Goal: Task Accomplishment & Management: Complete application form

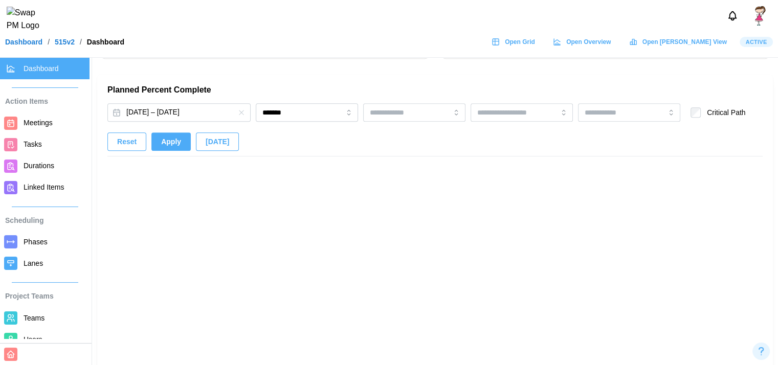
scroll to position [0, 990]
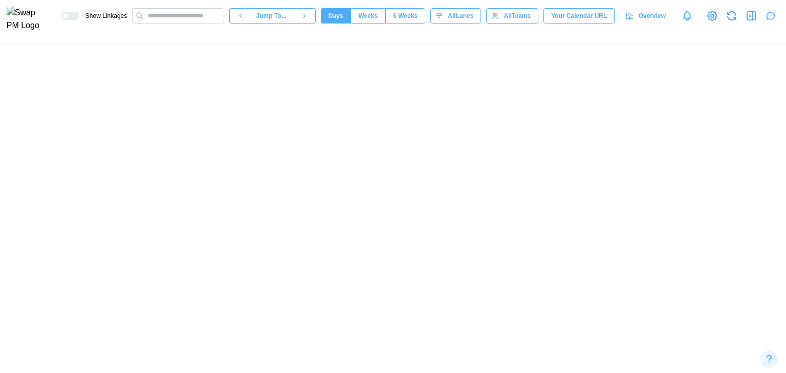
scroll to position [0, 6949]
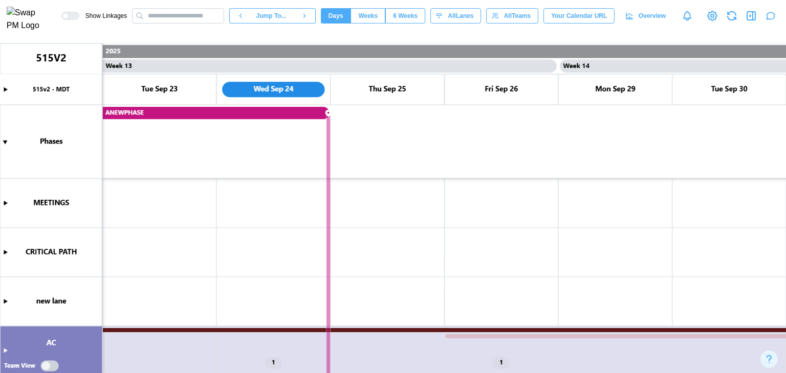
type textarea "*"
click at [478, 241] on canvas at bounding box center [393, 208] width 786 height 330
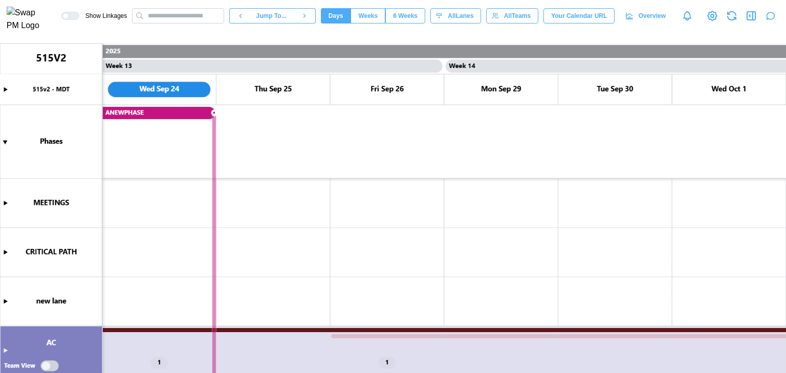
scroll to position [0, 7063]
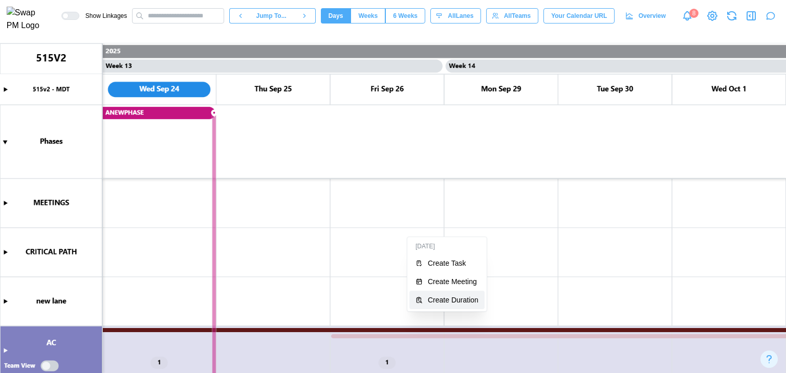
click at [442, 303] on div "Create Duration" at bounding box center [453, 300] width 51 height 8
type textarea "*"
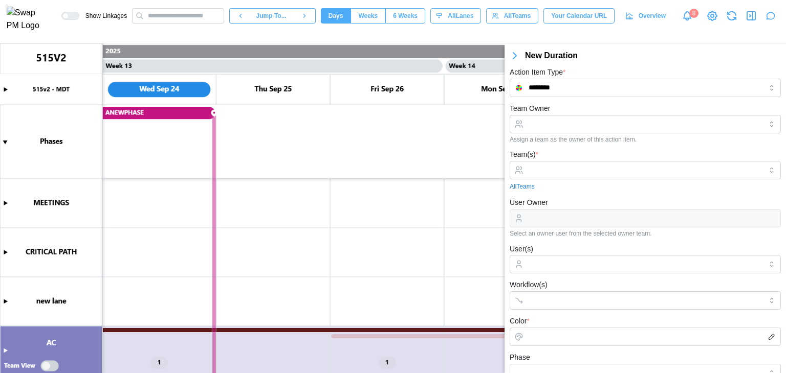
scroll to position [2, 0]
type input "********"
click at [563, 171] on input "Team(s) *" at bounding box center [644, 170] width 233 height 8
click at [563, 142] on div "Assign a team as the owner of this action item." at bounding box center [645, 139] width 271 height 7
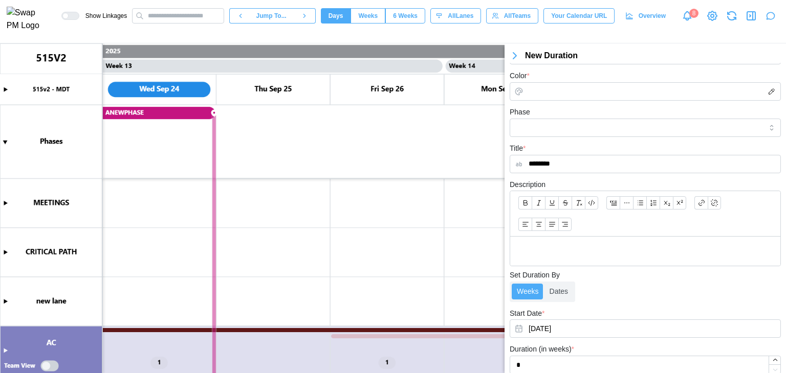
scroll to position [224, 0]
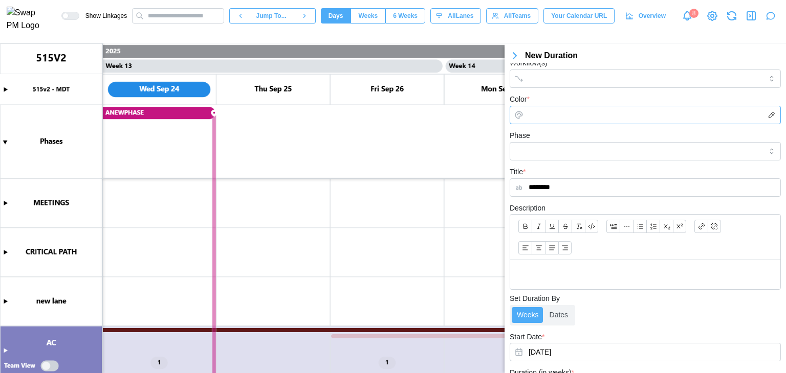
click at [573, 113] on input "Color *" at bounding box center [645, 115] width 271 height 18
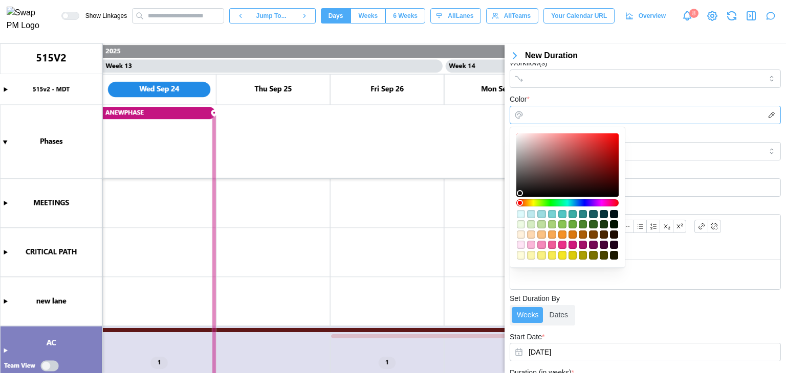
type input "*******"
click at [573, 152] on div at bounding box center [567, 165] width 95 height 56
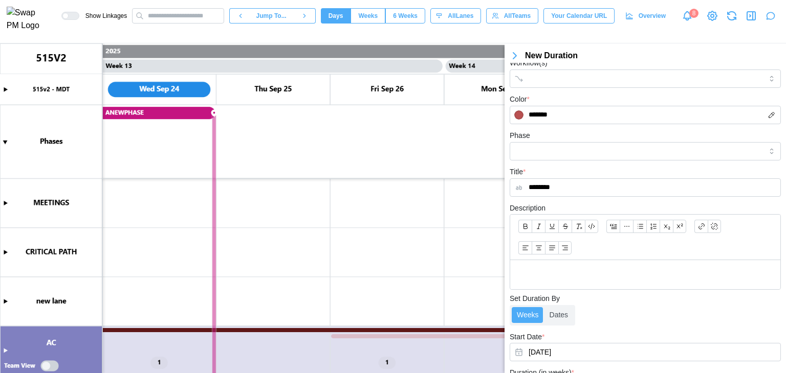
click at [617, 286] on div at bounding box center [645, 274] width 270 height 29
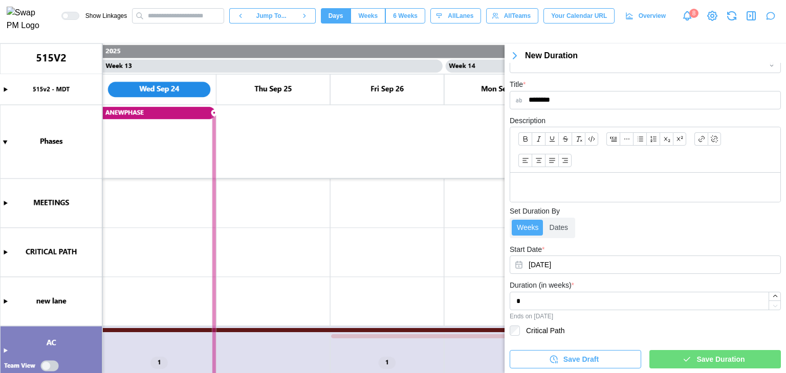
click at [690, 358] on div "Save Duration" at bounding box center [713, 359] width 115 height 17
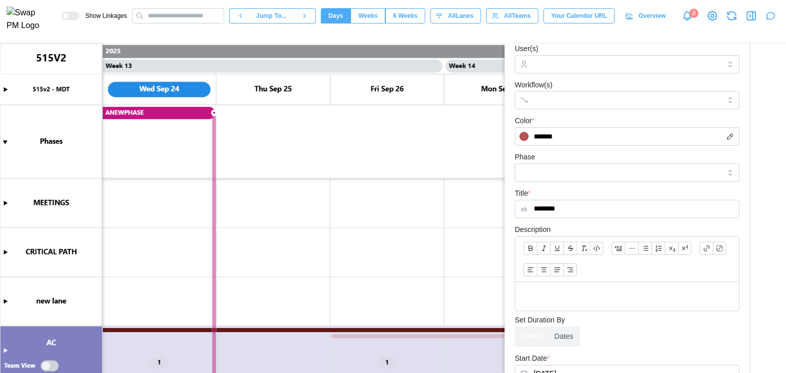
scroll to position [404, 0]
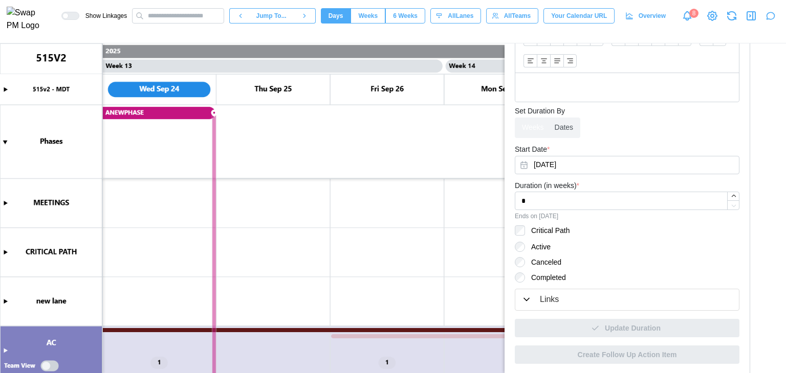
type textarea "*"
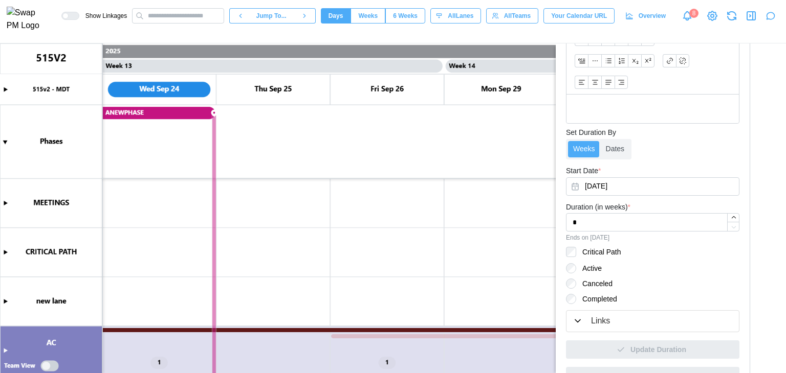
scroll to position [0, 0]
click at [730, 214] on icon "button" at bounding box center [733, 217] width 7 height 7
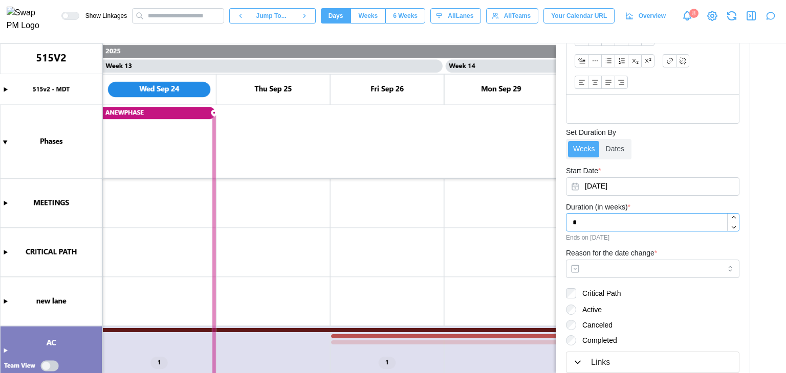
click at [730, 214] on icon "button" at bounding box center [733, 217] width 7 height 7
type input "*"
click at [730, 214] on icon "button" at bounding box center [733, 217] width 7 height 7
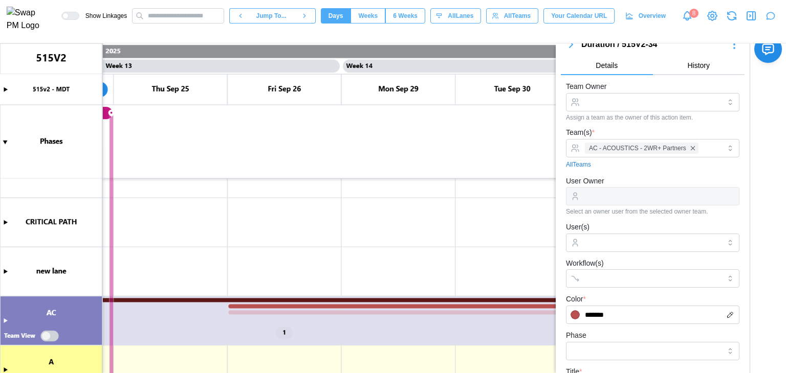
scroll to position [0, 0]
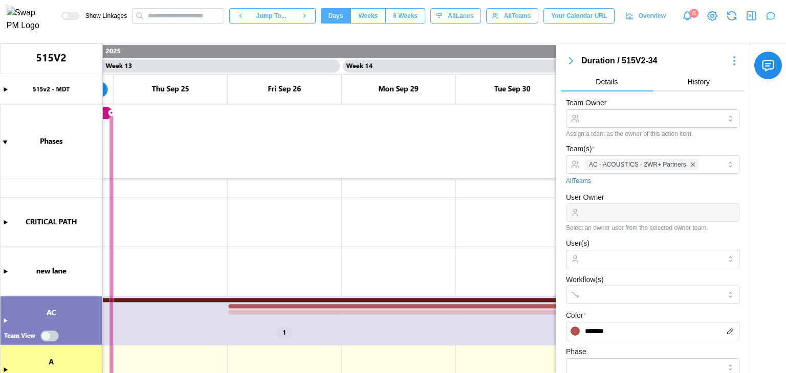
click at [572, 64] on icon "button" at bounding box center [571, 61] width 12 height 12
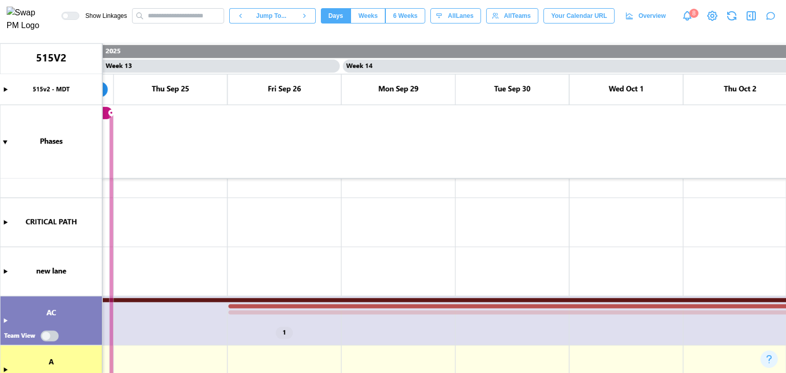
type textarea "*"
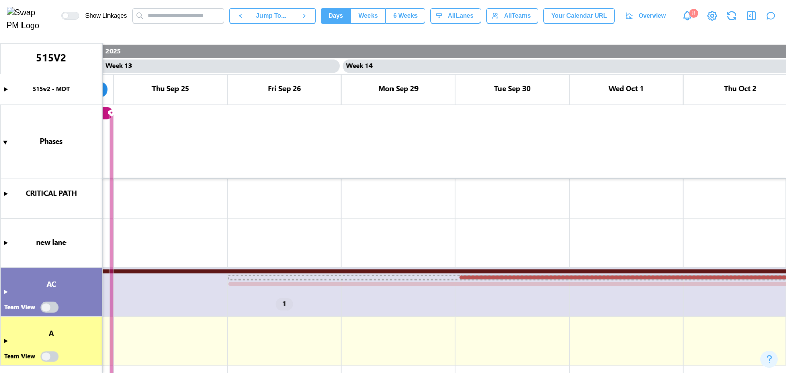
drag, startPoint x: 229, startPoint y: 279, endPoint x: 456, endPoint y: 277, distance: 227.2
click at [456, 277] on canvas at bounding box center [393, 208] width 786 height 330
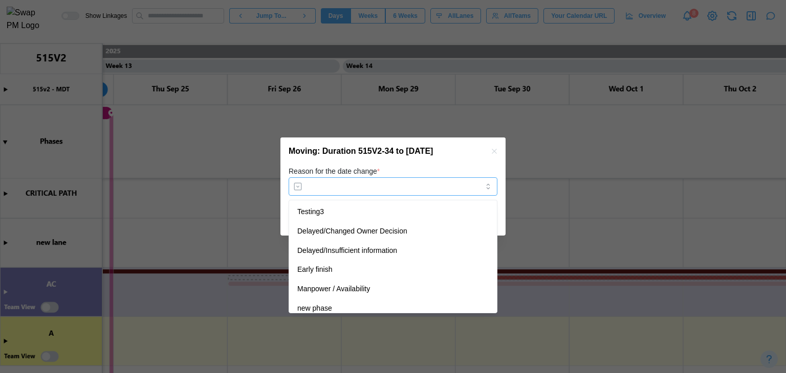
click at [408, 195] on input "Reason for the date change *" at bounding box center [393, 187] width 209 height 18
type input "********"
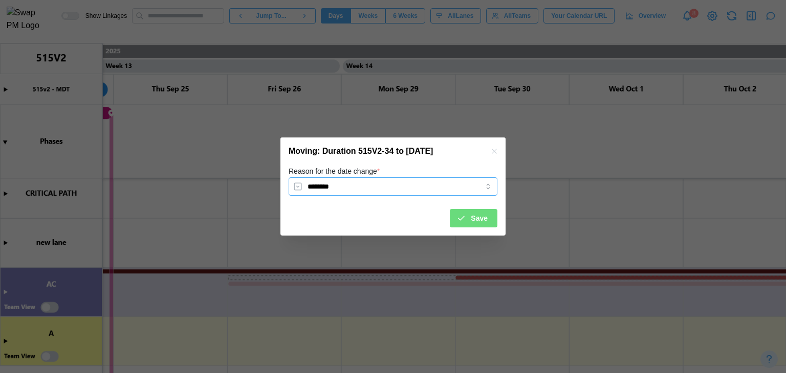
drag, startPoint x: 409, startPoint y: 211, endPoint x: 477, endPoint y: 219, distance: 68.5
click at [477, 219] on span "Save" at bounding box center [479, 218] width 17 height 17
type textarea "*"
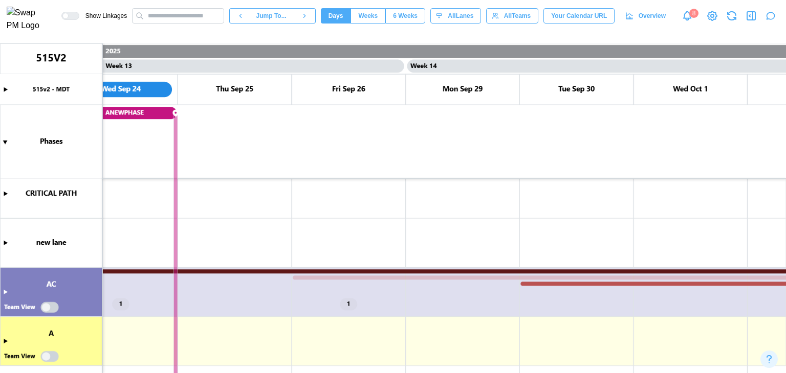
scroll to position [0, 7129]
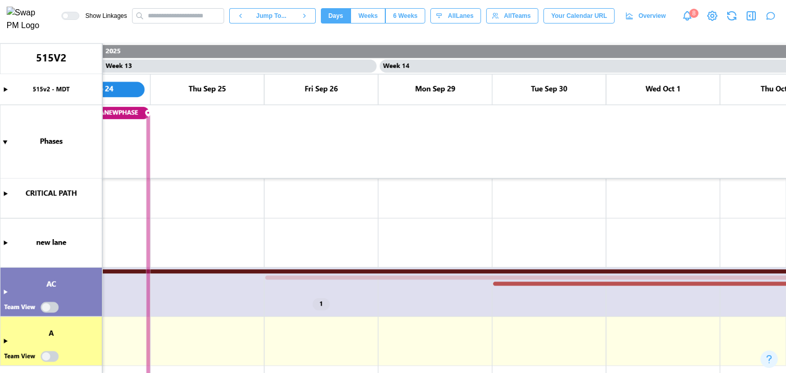
click at [485, 277] on canvas at bounding box center [393, 208] width 786 height 330
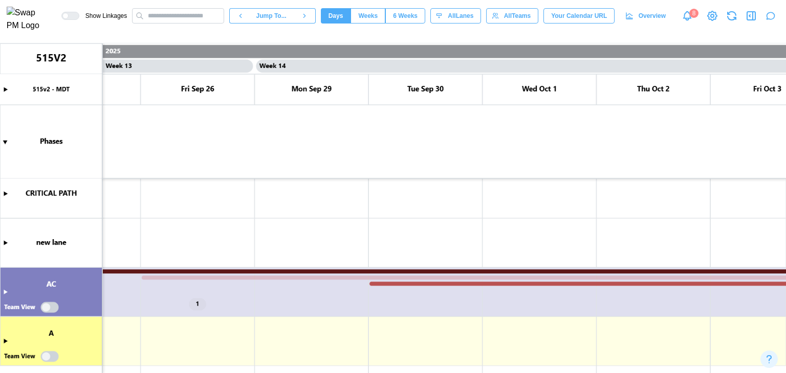
click at [456, 284] on canvas at bounding box center [393, 208] width 786 height 330
drag, startPoint x: 371, startPoint y: 284, endPoint x: 489, endPoint y: 284, distance: 118.2
click at [489, 284] on canvas at bounding box center [393, 208] width 786 height 330
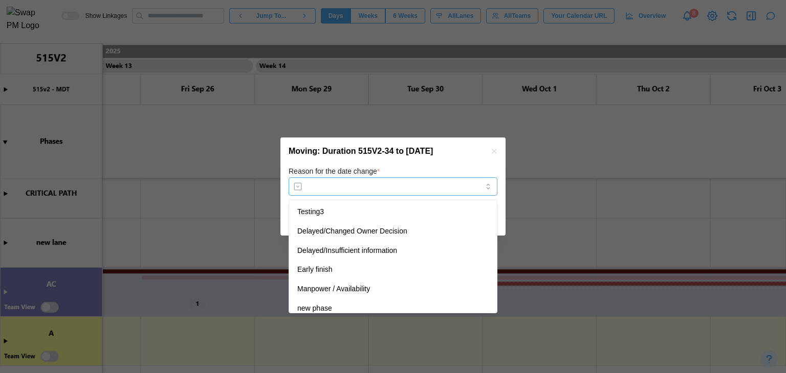
drag, startPoint x: 442, startPoint y: 186, endPoint x: 403, endPoint y: 253, distance: 76.8
click at [403, 253] on body "Show Linkages Jump To... Days Weeks 6 Weeks days All Lanes All Teams Your Calen…" at bounding box center [393, 186] width 786 height 373
type input "**********"
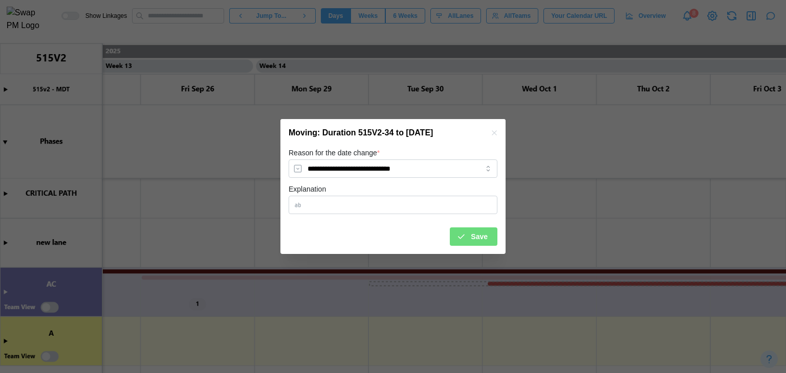
click at [471, 235] on div "Save" at bounding box center [471, 236] width 31 height 17
type textarea "*"
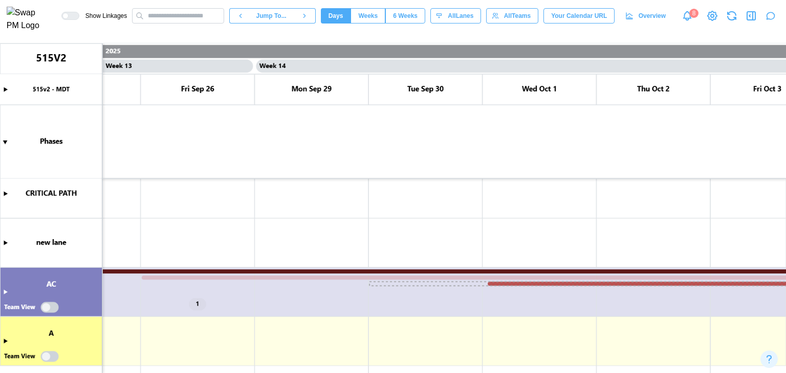
scroll to position [0, 7428]
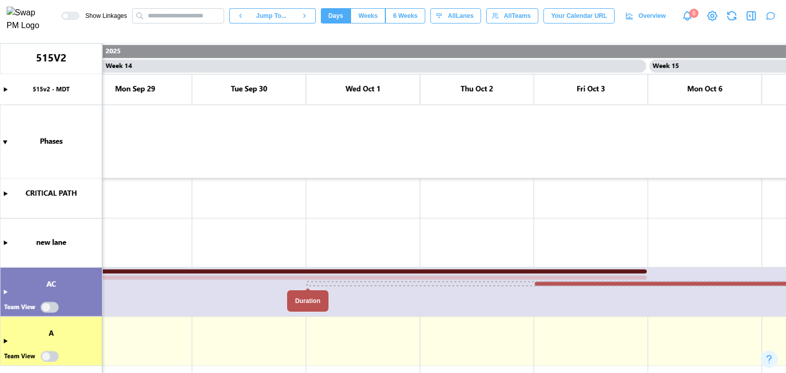
drag, startPoint x: 312, startPoint y: 284, endPoint x: 539, endPoint y: 284, distance: 227.7
click at [539, 284] on canvas at bounding box center [393, 208] width 786 height 330
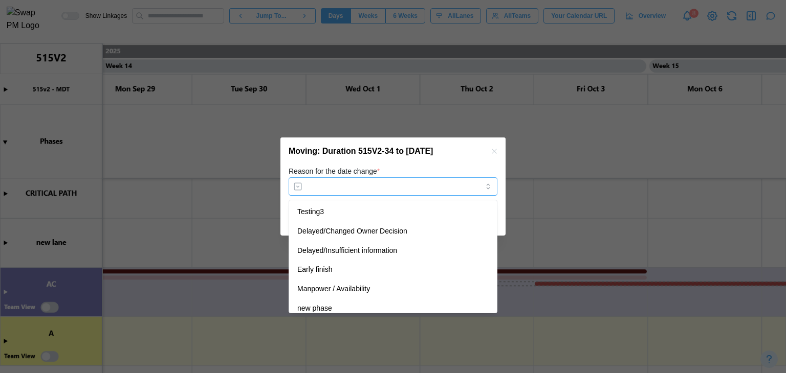
click at [436, 185] on input "Reason for the date change *" at bounding box center [393, 187] width 209 height 18
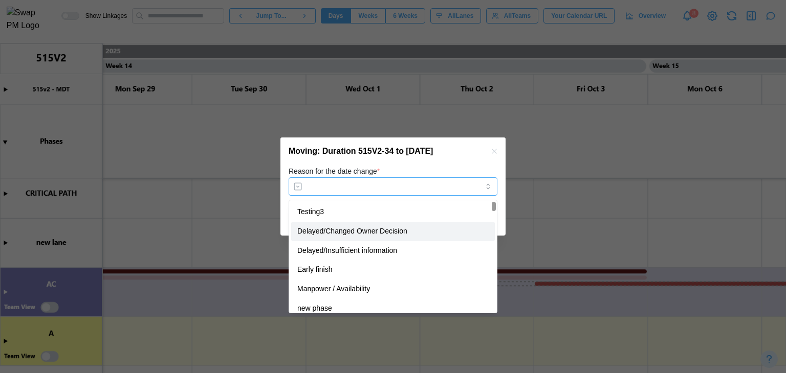
type input "**********"
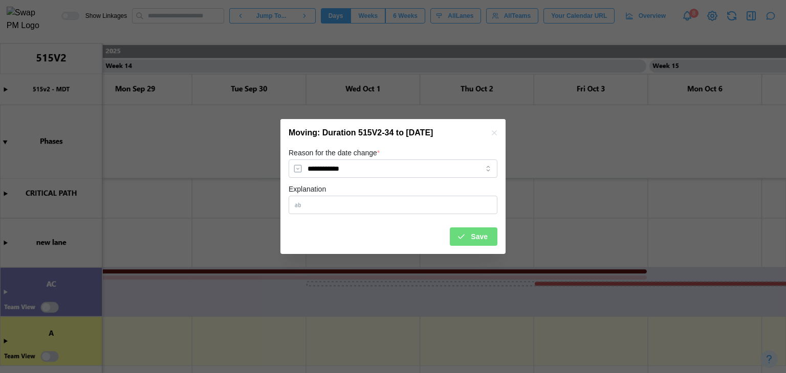
click at [440, 236] on div "Save" at bounding box center [393, 232] width 209 height 27
click at [479, 232] on span "Save" at bounding box center [479, 236] width 17 height 17
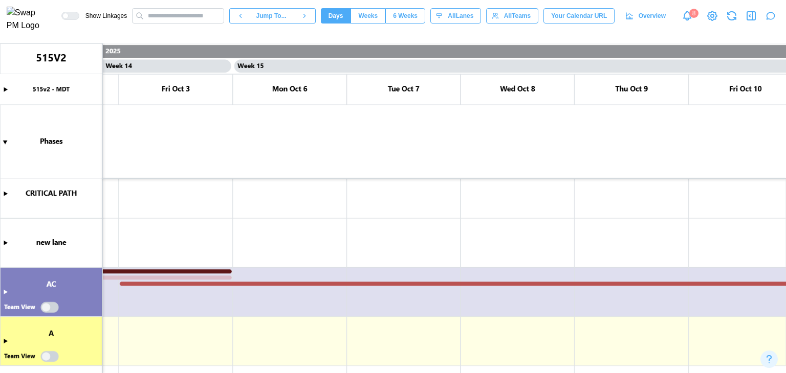
scroll to position [0, 8039]
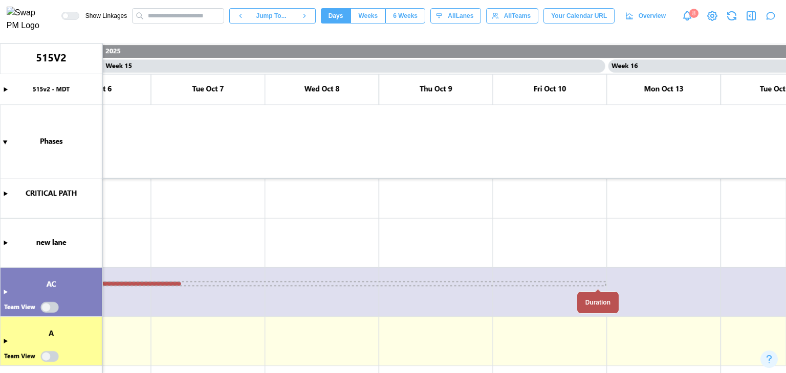
drag, startPoint x: 598, startPoint y: 285, endPoint x: 172, endPoint y: 280, distance: 425.7
click at [172, 280] on canvas at bounding box center [393, 208] width 786 height 330
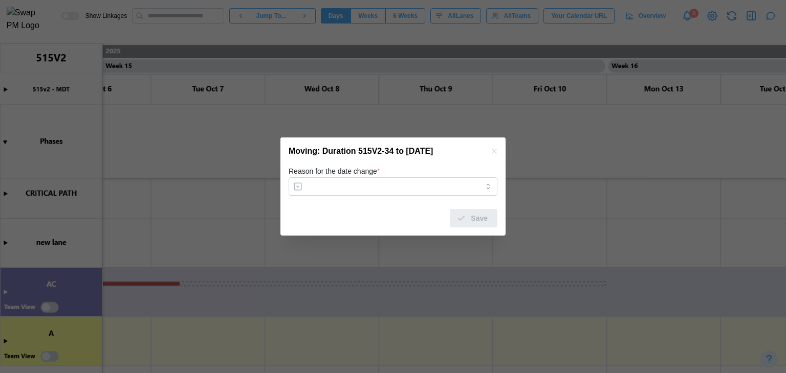
click at [498, 149] on div "Moving: Duration 515V2-34 to September 29, 2025" at bounding box center [392, 152] width 225 height 28
click at [498, 149] on button "button" at bounding box center [494, 151] width 11 height 11
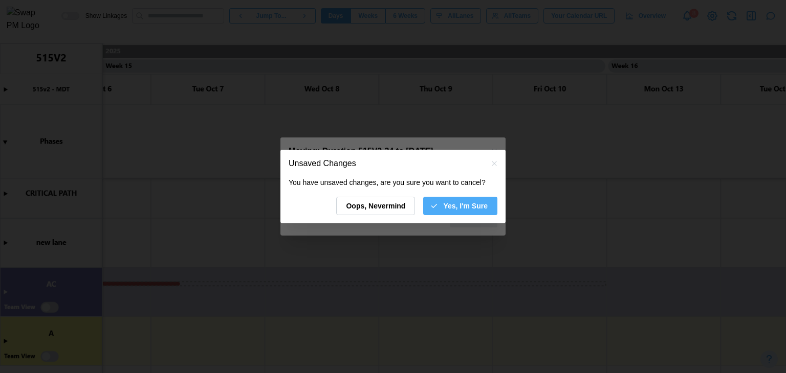
click at [438, 211] on div "Yes, I'm Sure" at bounding box center [459, 205] width 58 height 17
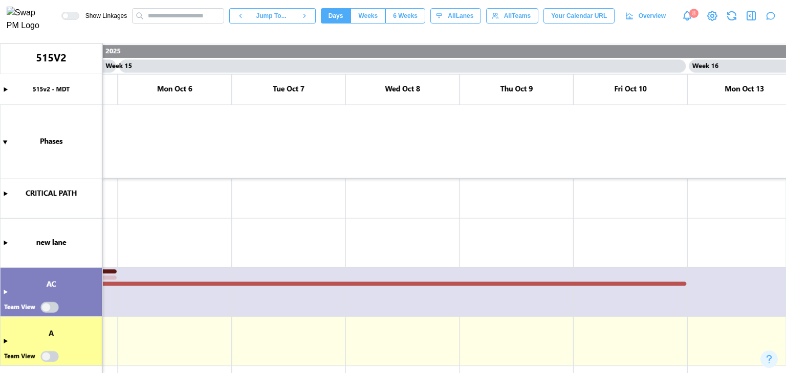
scroll to position [0, 7824]
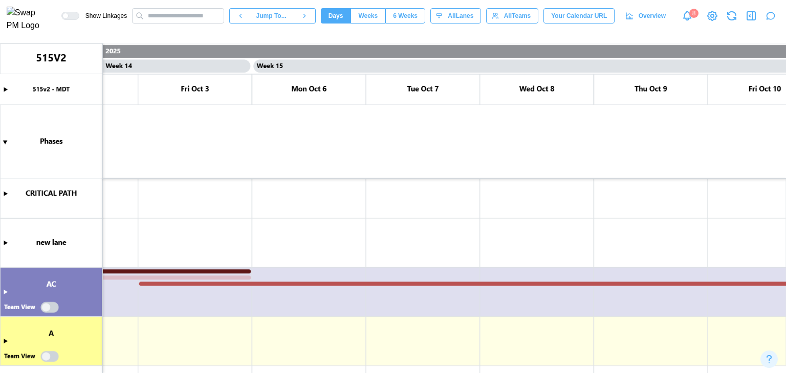
click at [269, 281] on canvas at bounding box center [393, 208] width 786 height 330
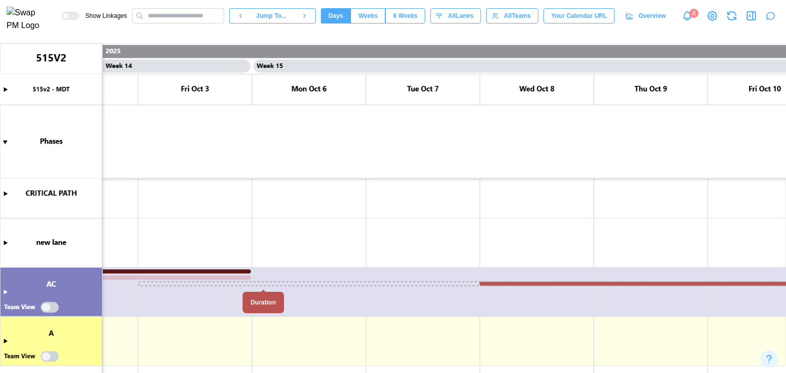
drag, startPoint x: 262, startPoint y: 285, endPoint x: 523, endPoint y: 293, distance: 260.5
click at [523, 293] on canvas at bounding box center [393, 208] width 786 height 330
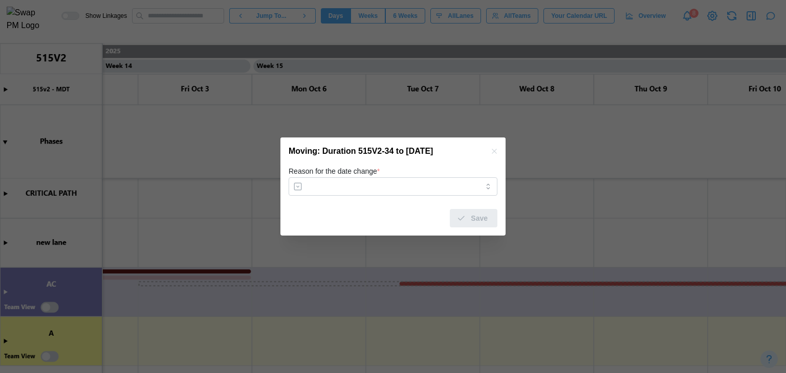
click at [493, 147] on button "button" at bounding box center [494, 151] width 11 height 11
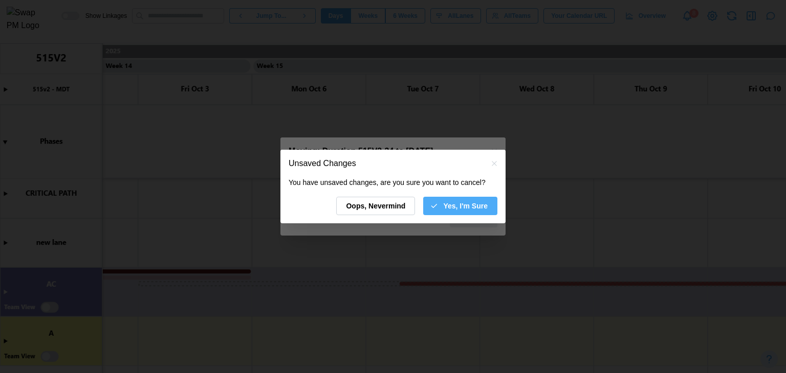
drag, startPoint x: 446, startPoint y: 217, endPoint x: 446, endPoint y: 206, distance: 11.8
click at [446, 206] on div "You have unsaved changes, are you sure you want to cancel? Oops, Nevermind Yes,…" at bounding box center [392, 201] width 225 height 46
click at [446, 206] on span "Yes, I'm Sure" at bounding box center [465, 205] width 45 height 17
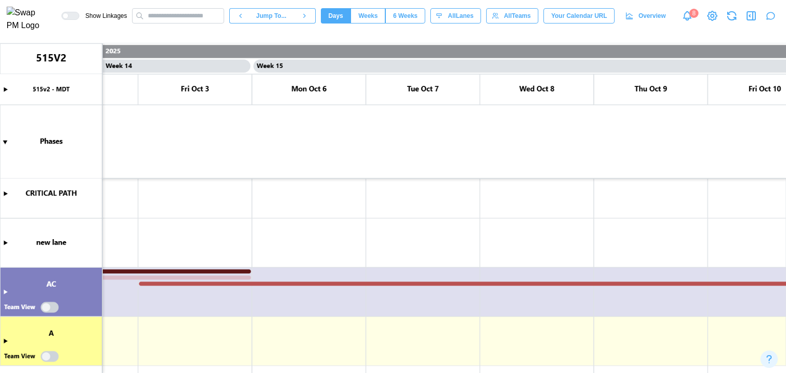
click at [5, 289] on canvas at bounding box center [393, 208] width 786 height 330
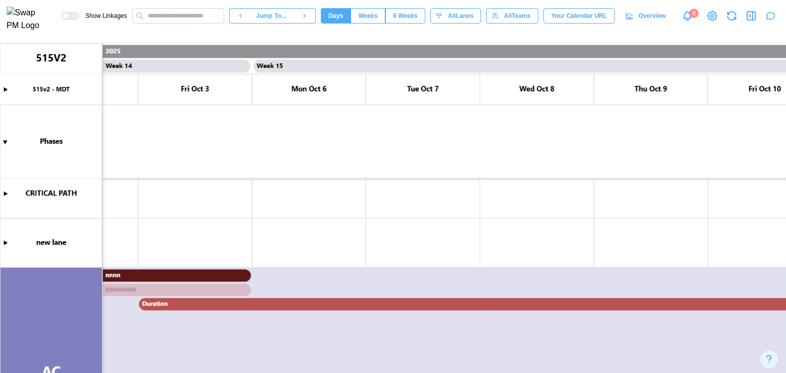
scroll to position [258, 0]
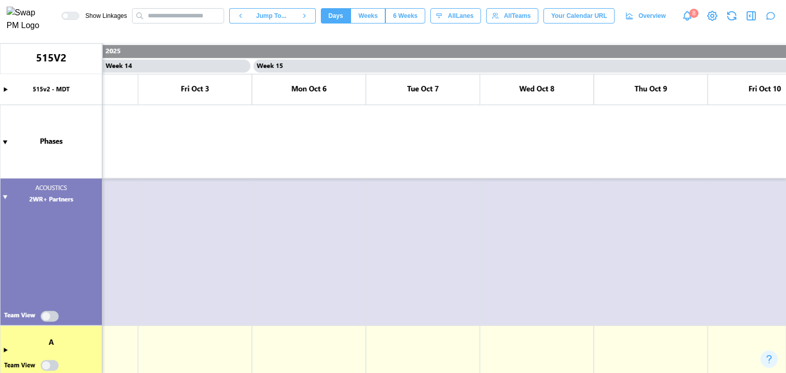
click at [50, 318] on canvas at bounding box center [393, 208] width 786 height 330
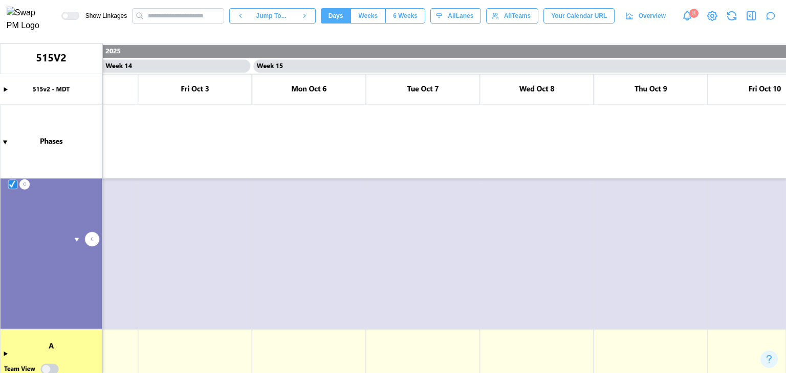
scroll to position [354, 0]
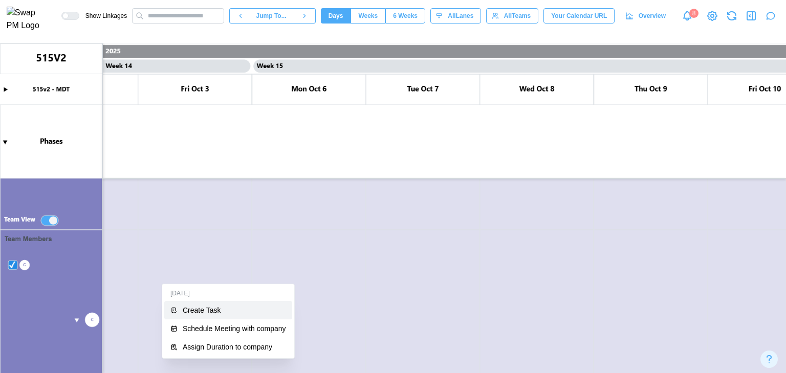
click at [197, 314] on div "Create Task" at bounding box center [234, 310] width 103 height 8
type textarea "*"
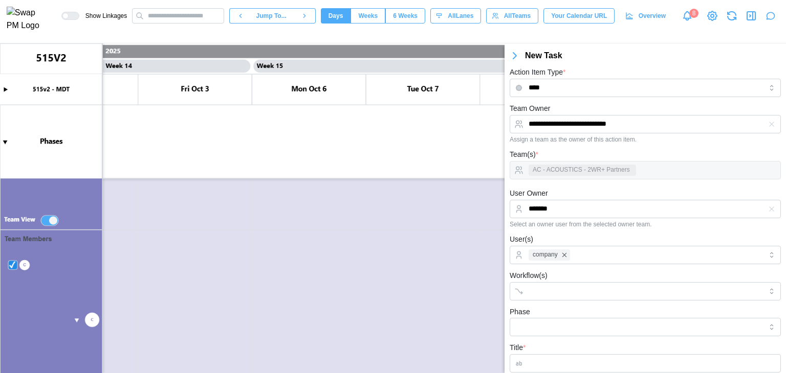
scroll to position [57, 0]
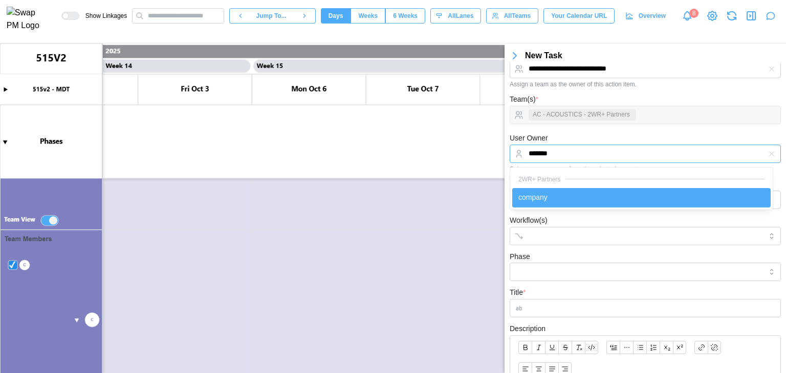
click at [589, 161] on input "*******" at bounding box center [645, 154] width 271 height 18
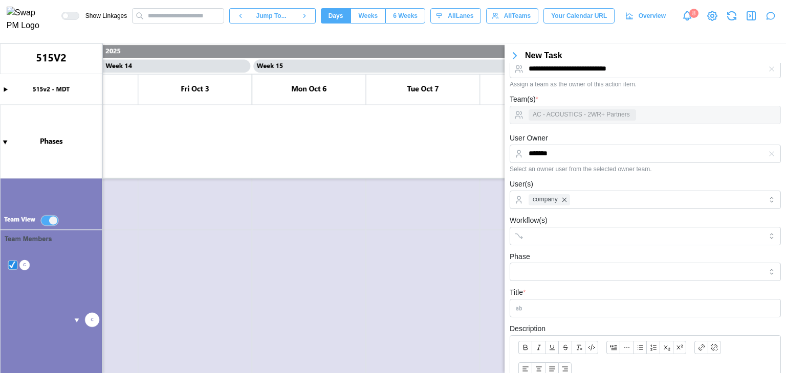
click at [596, 132] on div "User Owner ******* Select an owner user from the selected owner team." at bounding box center [645, 152] width 271 height 41
click at [604, 197] on div "company" at bounding box center [644, 199] width 236 height 17
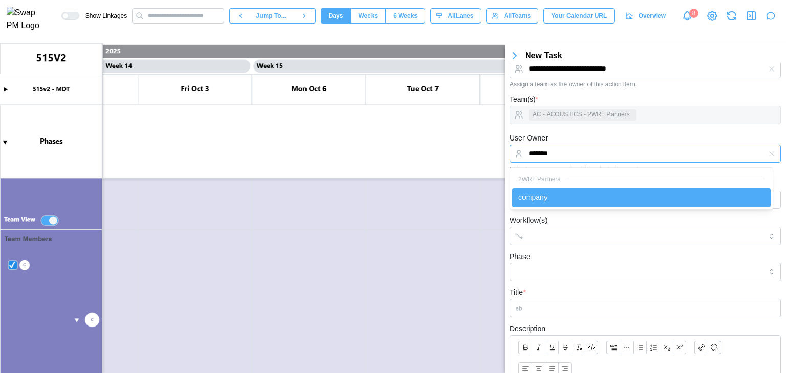
click at [540, 159] on input "*******" at bounding box center [645, 154] width 271 height 18
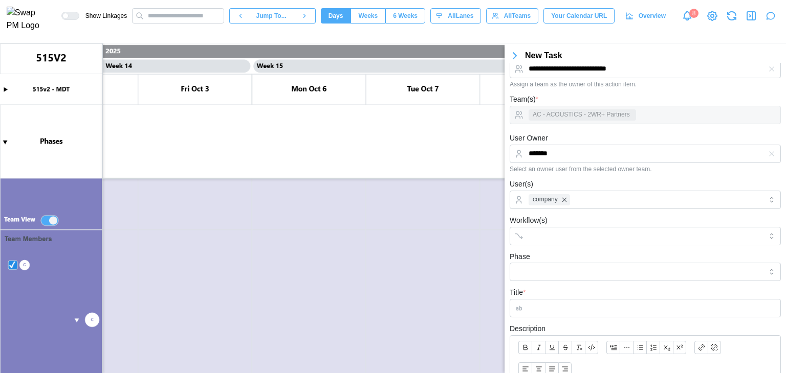
click at [565, 143] on div "User Owner ******* Select an owner user from the selected owner team." at bounding box center [645, 152] width 271 height 41
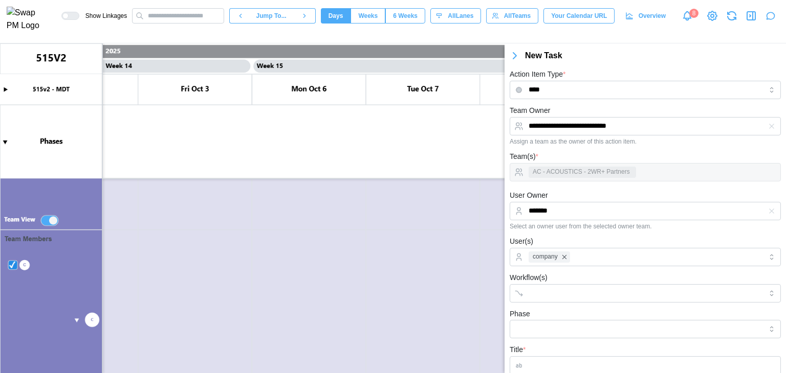
scroll to position [192, 0]
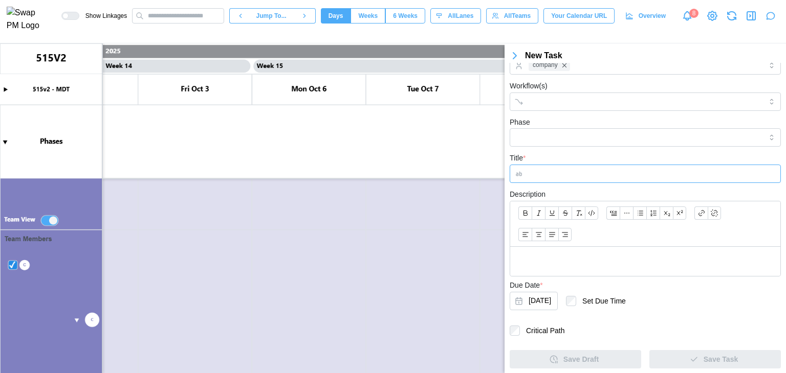
click at [552, 178] on input "Title *" at bounding box center [645, 174] width 271 height 18
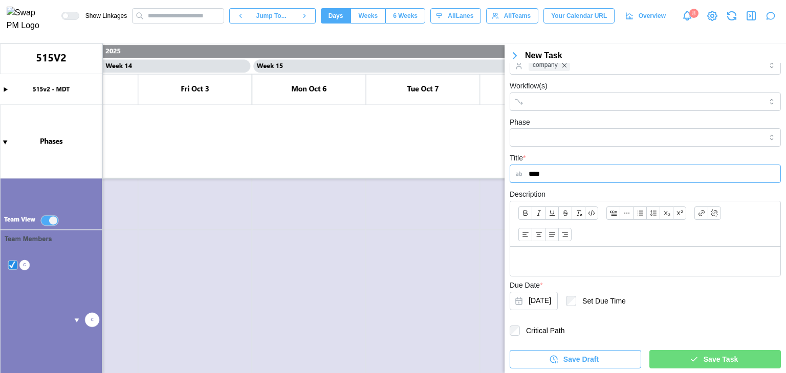
type input "****"
click at [682, 351] on div "Save Task" at bounding box center [713, 359] width 115 height 17
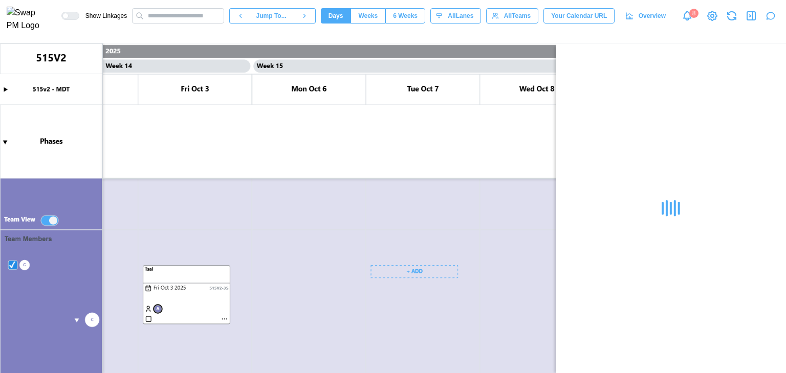
scroll to position [3, 0]
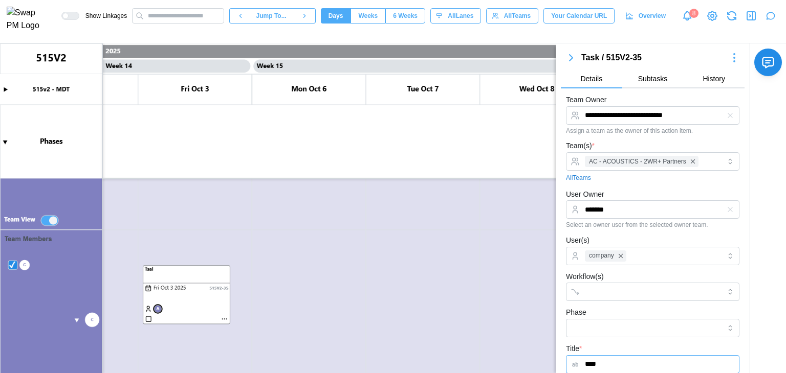
type textarea "*"
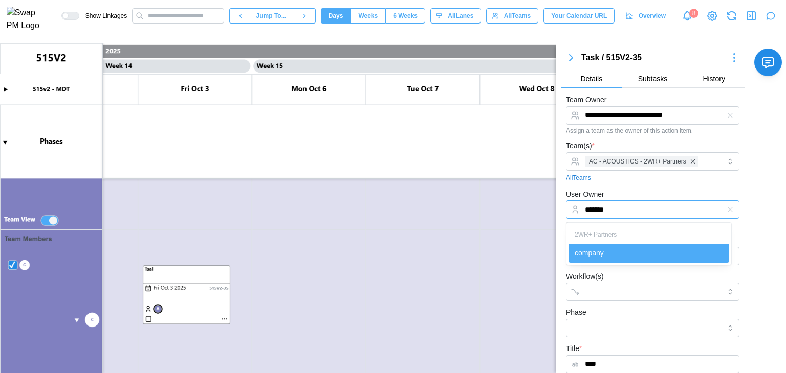
click at [592, 214] on input "*******" at bounding box center [652, 210] width 173 height 18
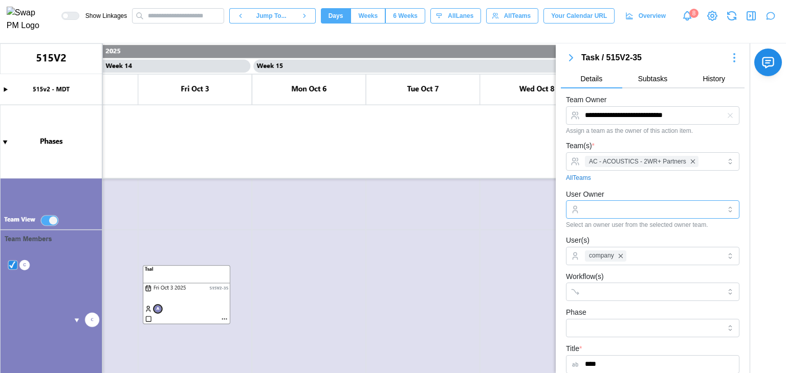
drag, startPoint x: 606, startPoint y: 253, endPoint x: 694, endPoint y: 209, distance: 98.4
click at [694, 209] on input "User Owner" at bounding box center [652, 210] width 173 height 18
type input "*******"
click at [726, 213] on icon "button" at bounding box center [730, 210] width 8 height 8
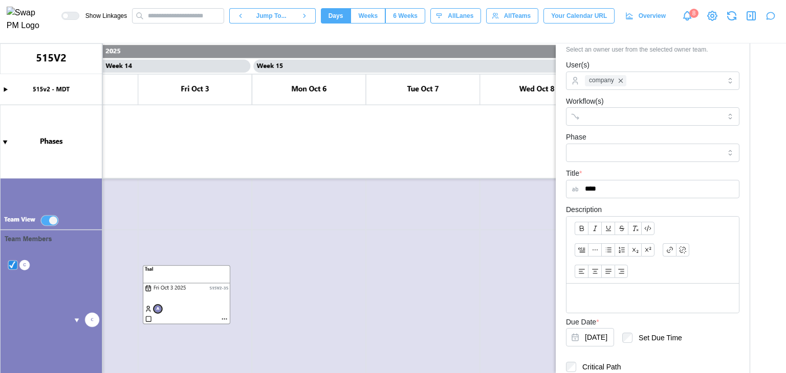
scroll to position [315, 0]
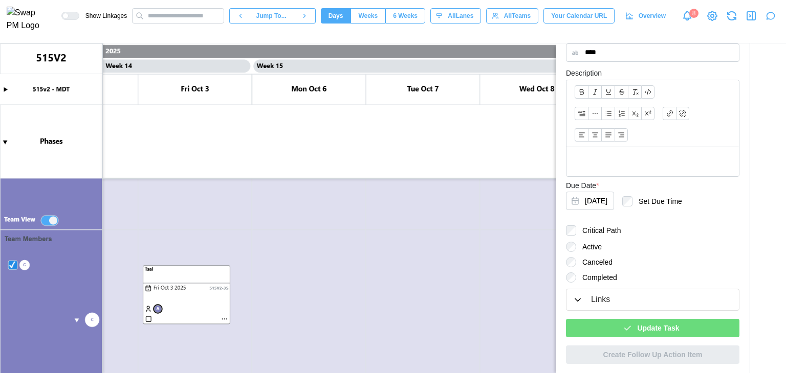
click at [648, 334] on span "Update Task" at bounding box center [658, 328] width 42 height 17
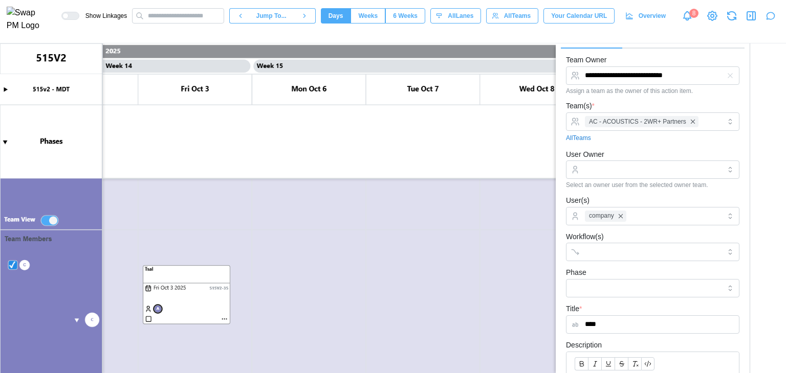
scroll to position [0, 0]
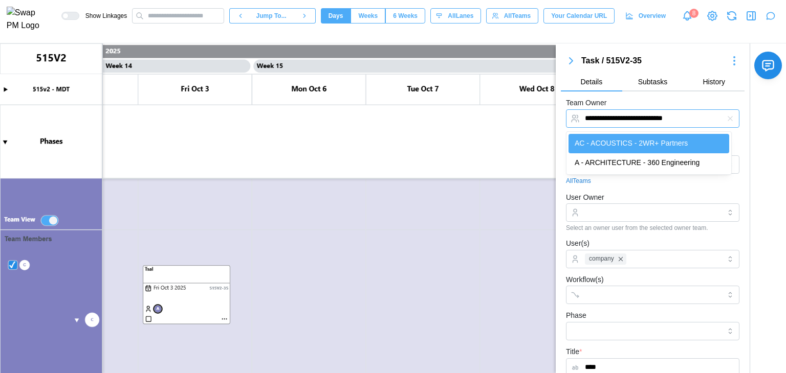
click at [628, 109] on input "**********" at bounding box center [652, 118] width 173 height 18
click at [726, 118] on icon "button" at bounding box center [730, 119] width 8 height 8
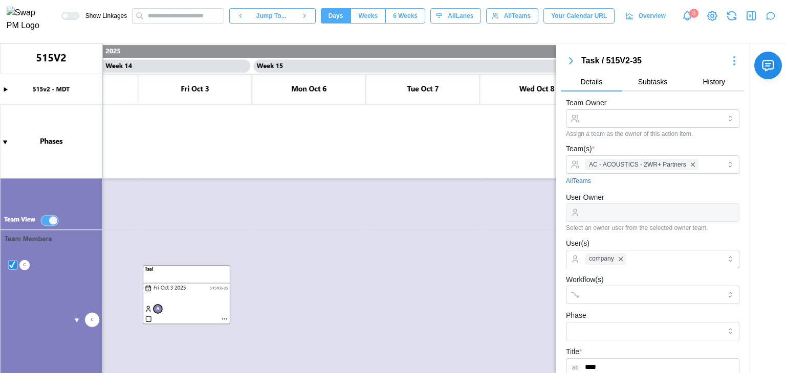
drag, startPoint x: 669, startPoint y: 200, endPoint x: 711, endPoint y: 184, distance: 44.4
click at [711, 184] on div "All Teams" at bounding box center [652, 182] width 173 height 10
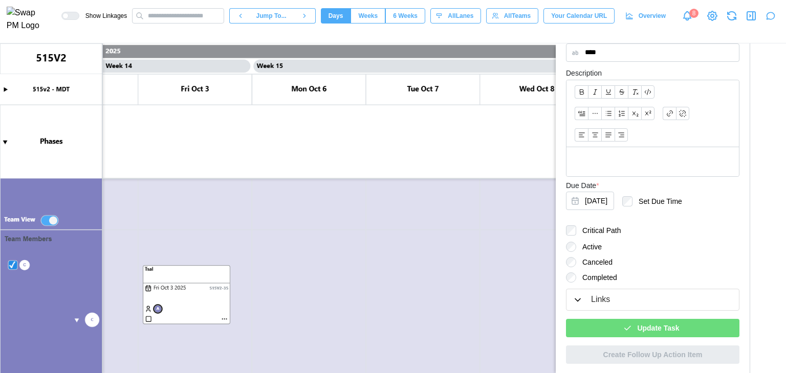
scroll to position [315, 0]
click at [673, 325] on span "Update Task" at bounding box center [658, 328] width 42 height 17
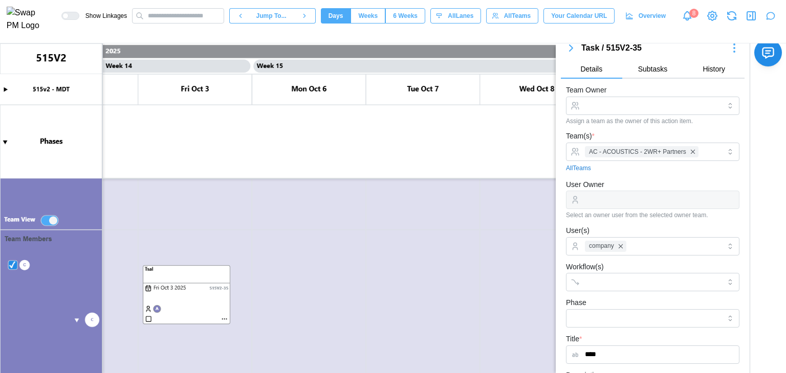
scroll to position [8, 0]
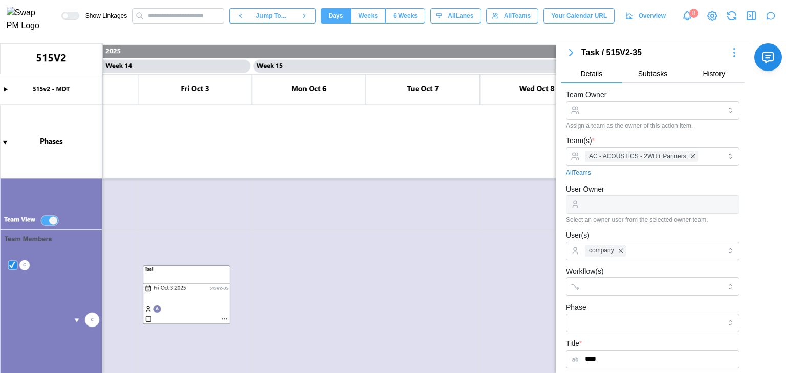
click at [618, 207] on div at bounding box center [652, 204] width 173 height 18
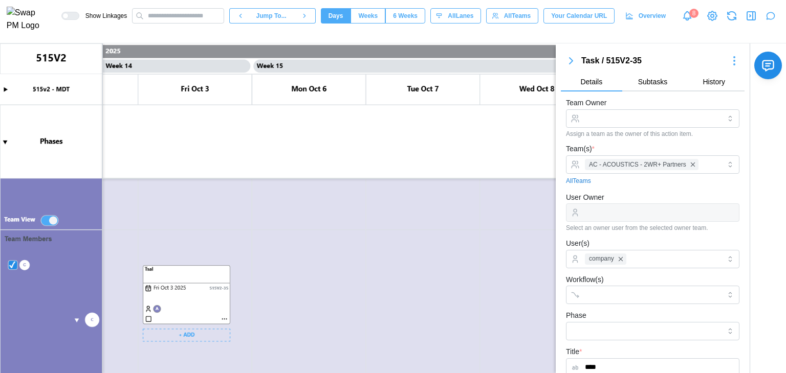
click at [157, 310] on canvas at bounding box center [393, 208] width 786 height 330
type textarea "*"
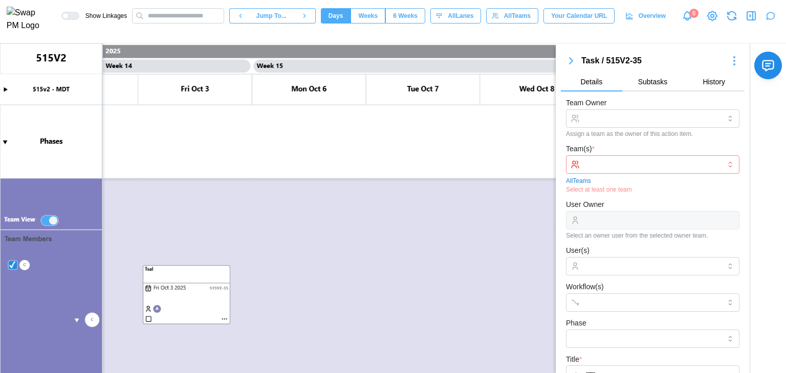
click at [681, 180] on div "All Teams" at bounding box center [652, 182] width 173 height 10
click at [666, 156] on div at bounding box center [651, 164] width 138 height 17
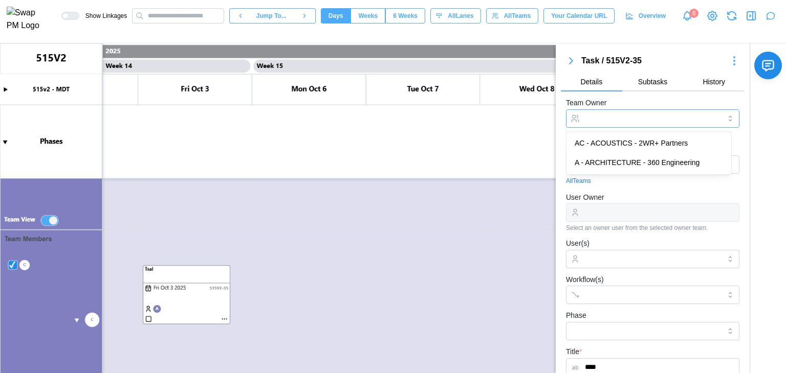
click at [634, 125] on input "Team Owner" at bounding box center [652, 118] width 173 height 18
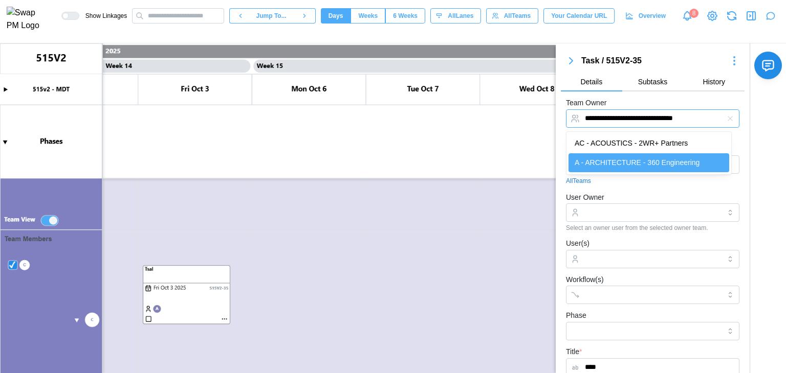
click at [628, 114] on input "**********" at bounding box center [652, 118] width 173 height 18
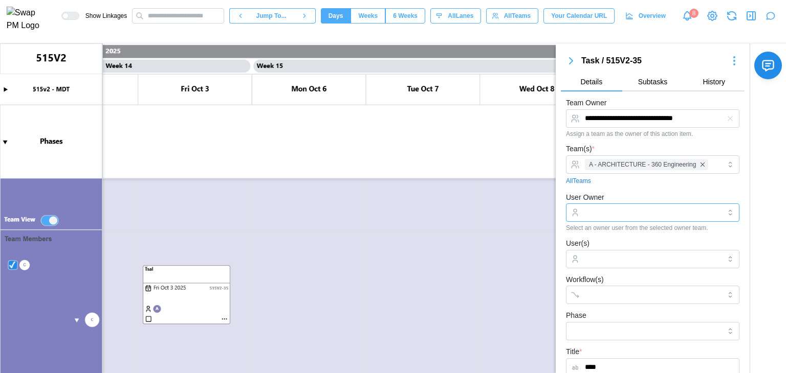
click at [645, 218] on input "User Owner" at bounding box center [652, 213] width 173 height 18
click at [632, 216] on input "User Owner" at bounding box center [652, 213] width 173 height 18
click at [606, 264] on div at bounding box center [651, 259] width 138 height 17
click at [597, 253] on div at bounding box center [651, 259] width 138 height 17
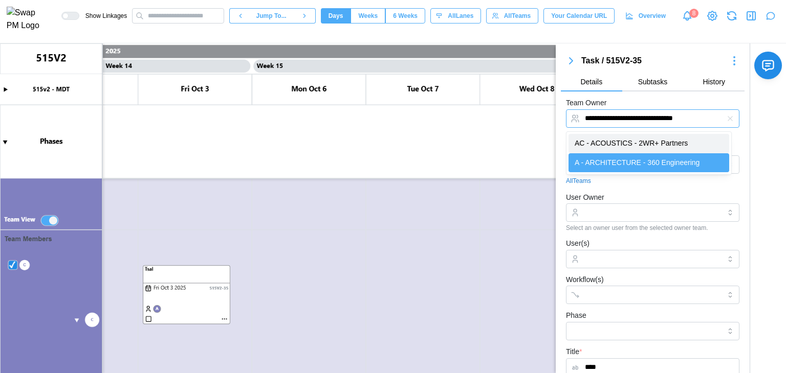
drag, startPoint x: 666, startPoint y: 122, endPoint x: 642, endPoint y: 138, distance: 28.8
click at [642, 138] on body "**********" at bounding box center [393, 186] width 786 height 373
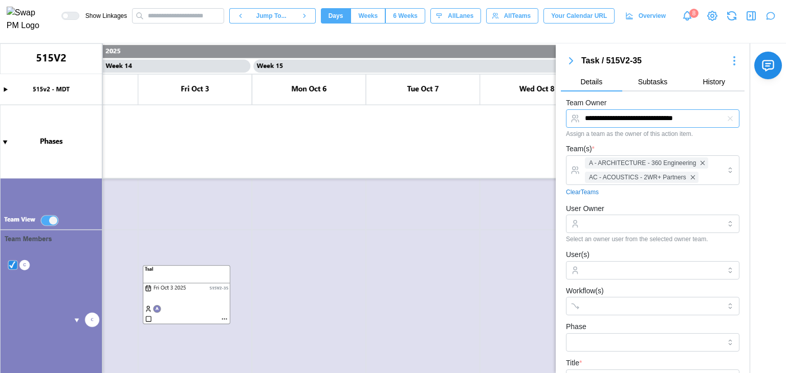
type input "**********"
click at [599, 216] on input "User Owner" at bounding box center [652, 224] width 173 height 18
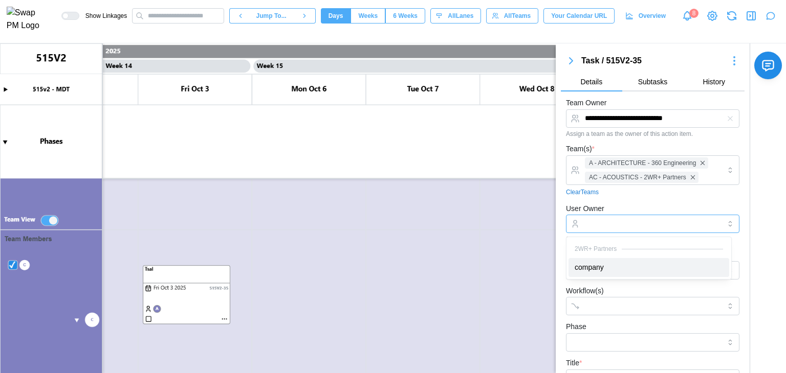
type input "*******"
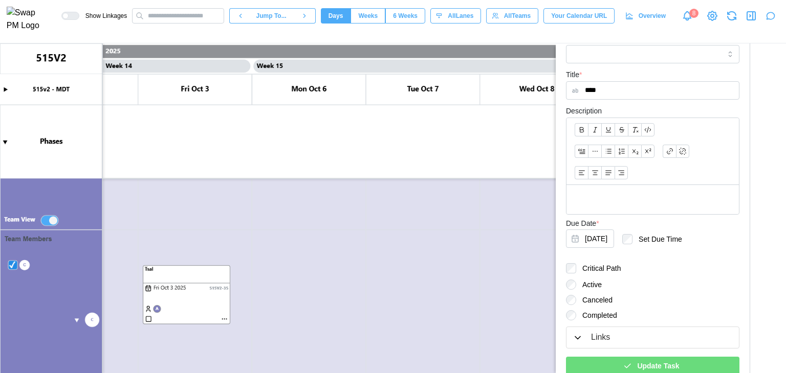
scroll to position [313, 0]
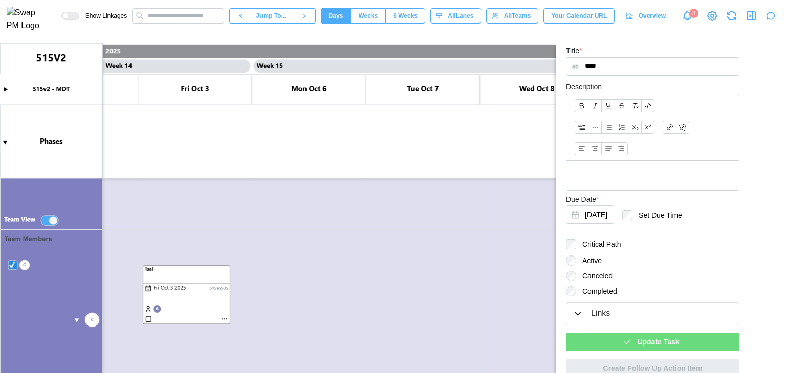
click at [649, 345] on span "Update Task" at bounding box center [658, 342] width 42 height 17
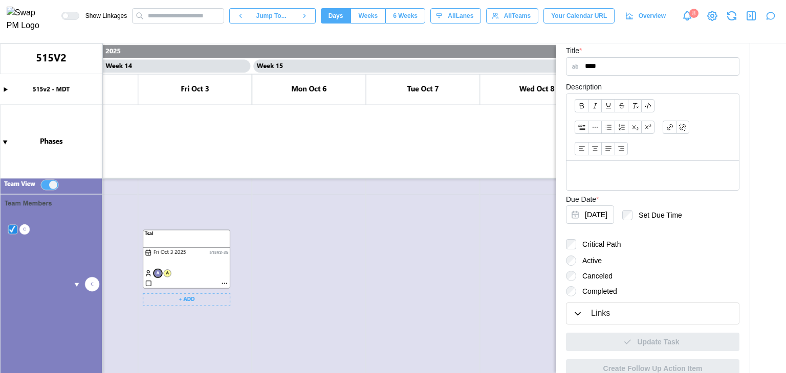
scroll to position [390, 0]
click at [149, 273] on canvas at bounding box center [393, 208] width 786 height 330
click at [92, 281] on canvas at bounding box center [393, 208] width 786 height 330
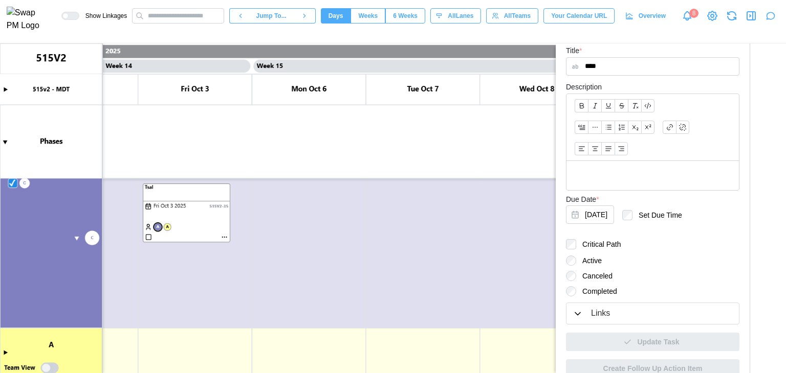
click at [74, 239] on canvas at bounding box center [393, 208] width 786 height 330
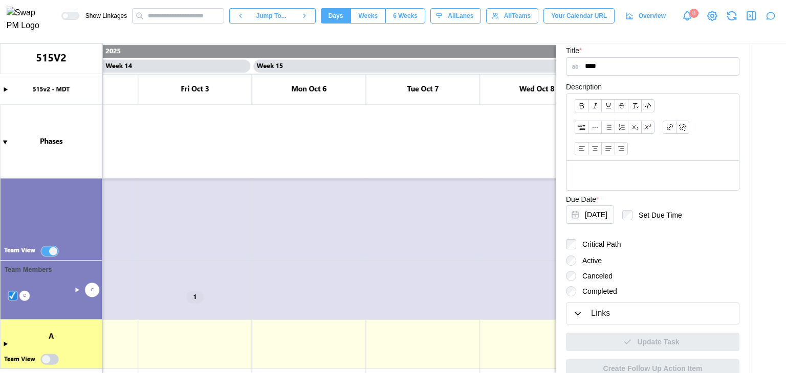
click at [80, 291] on canvas at bounding box center [393, 208] width 786 height 330
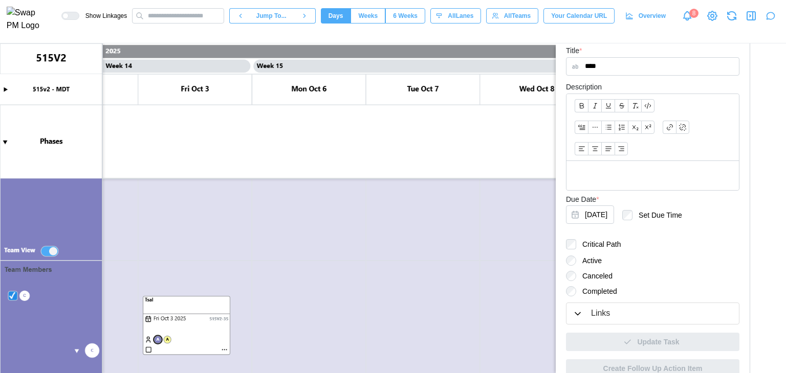
click at [75, 352] on canvas at bounding box center [393, 208] width 786 height 330
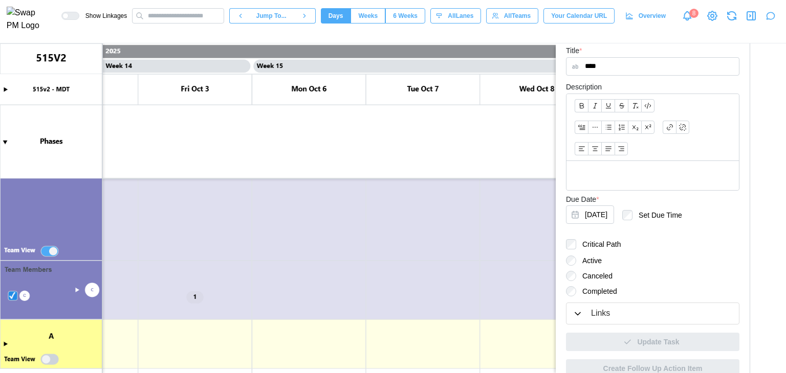
scroll to position [326, 0]
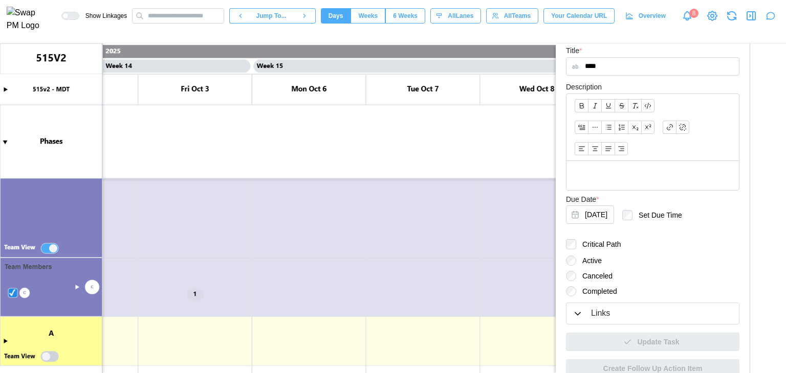
click at [199, 293] on canvas at bounding box center [393, 208] width 786 height 330
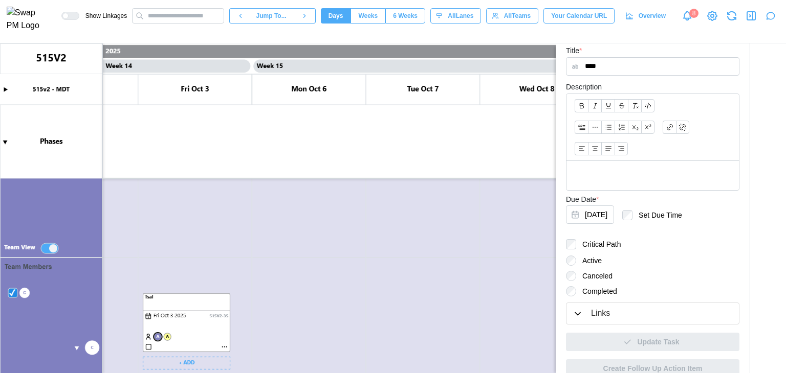
scroll to position [360, 0]
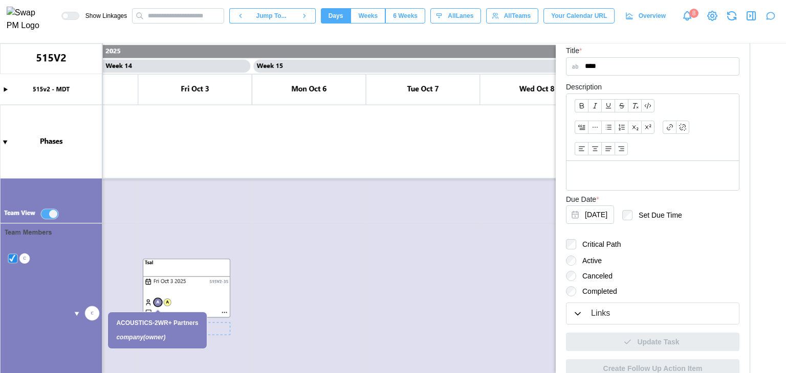
type textarea "*"
